Goal: Information Seeking & Learning: Learn about a topic

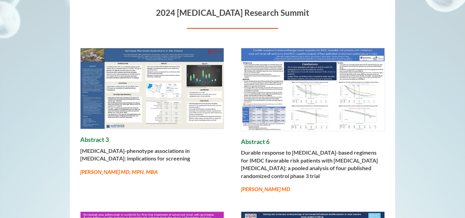
scroll to position [138, 0]
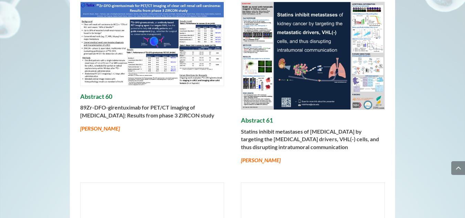
scroll to position [1752, 0]
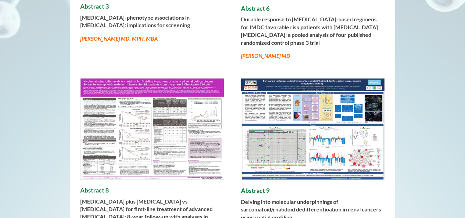
scroll to position [275, 0]
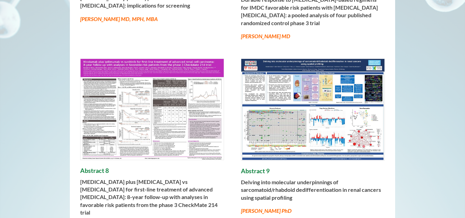
click at [186, 138] on img at bounding box center [152, 109] width 143 height 101
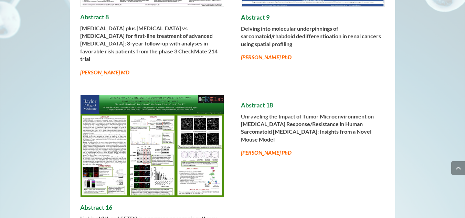
scroll to position [430, 0]
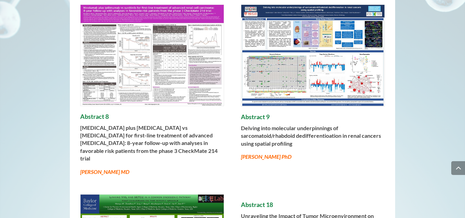
scroll to position [330, 0]
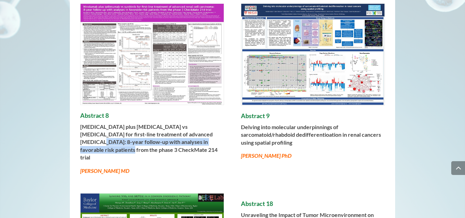
drag, startPoint x: 187, startPoint y: 133, endPoint x: 202, endPoint y: 143, distance: 18.1
click at [202, 143] on p "[MEDICAL_DATA] plus [MEDICAL_DATA] vs [MEDICAL_DATA] for first-line treatment o…" at bounding box center [152, 145] width 144 height 44
click at [75, 143] on div "Abstract 8 [MEDICAL_DATA] plus [MEDICAL_DATA] vs [MEDICAL_DATA] for first-line …" at bounding box center [233, 89] width 326 height 190
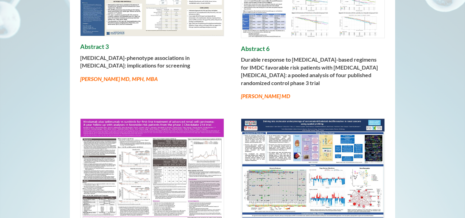
scroll to position [0, 0]
